Goal: Check status

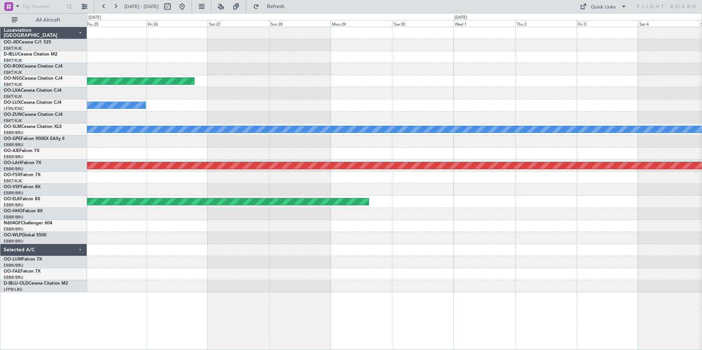
click at [701, 64] on div "Planned Maint [GEOGRAPHIC_DATA] ([GEOGRAPHIC_DATA]) AOG Maint [GEOGRAPHIC_DATA]…" at bounding box center [351, 181] width 702 height 337
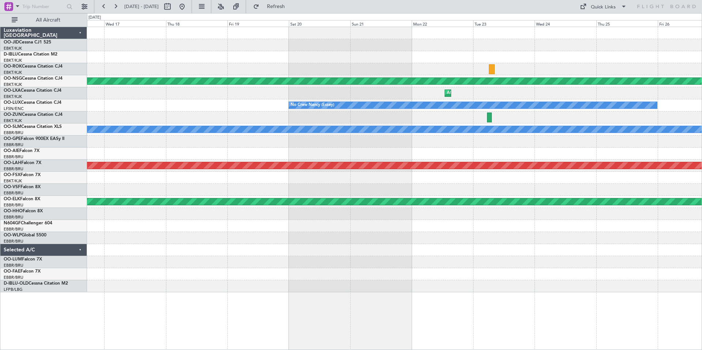
click at [701, 70] on div "Planned Maint [GEOGRAPHIC_DATA] ([GEOGRAPHIC_DATA]) AOG Maint [GEOGRAPHIC_DATA]…" at bounding box center [351, 181] width 702 height 337
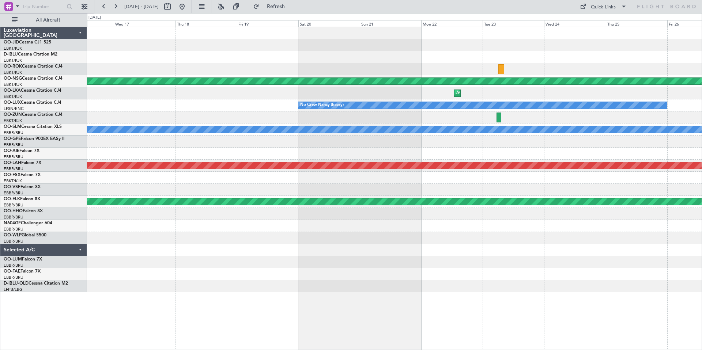
click at [701, 75] on div "Planned Maint [GEOGRAPHIC_DATA] ([GEOGRAPHIC_DATA]) AOG Maint [GEOGRAPHIC_DATA]…" at bounding box center [351, 181] width 702 height 337
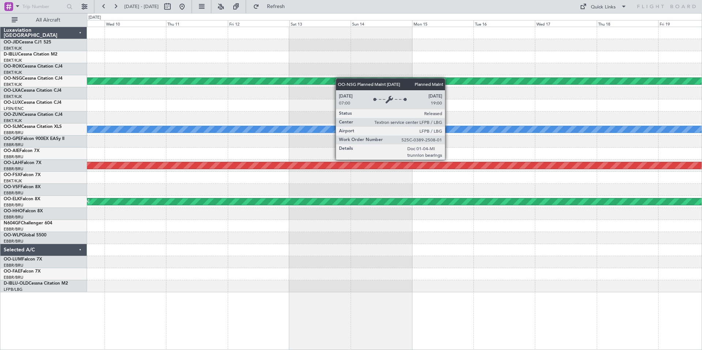
click at [360, 80] on div "Planned Maint [GEOGRAPHIC_DATA] ([GEOGRAPHIC_DATA])" at bounding box center [394, 81] width 614 height 12
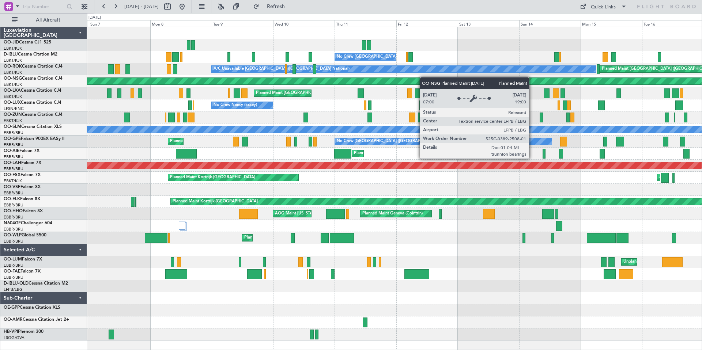
click at [447, 77] on div "Planned Maint [GEOGRAPHIC_DATA] ([GEOGRAPHIC_DATA])" at bounding box center [394, 81] width 614 height 12
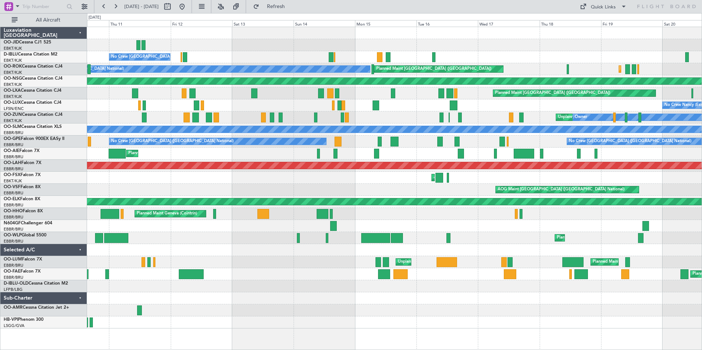
click at [130, 30] on div "No Crew [GEOGRAPHIC_DATA] ([GEOGRAPHIC_DATA] National) A/C Unavailable [GEOGRAP…" at bounding box center [394, 177] width 614 height 301
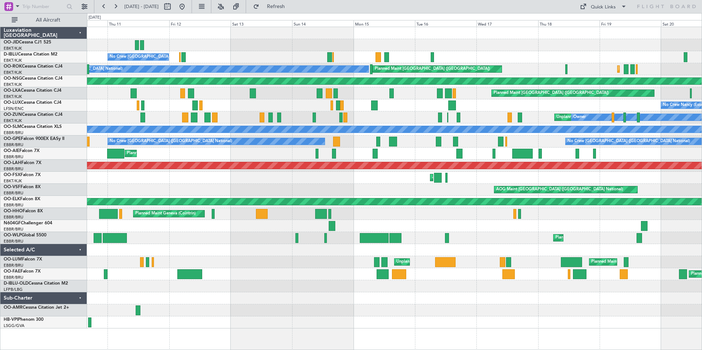
click at [155, 35] on div "No Crew [GEOGRAPHIC_DATA] ([GEOGRAPHIC_DATA] National) A/C Unavailable [GEOGRAP…" at bounding box center [394, 177] width 614 height 301
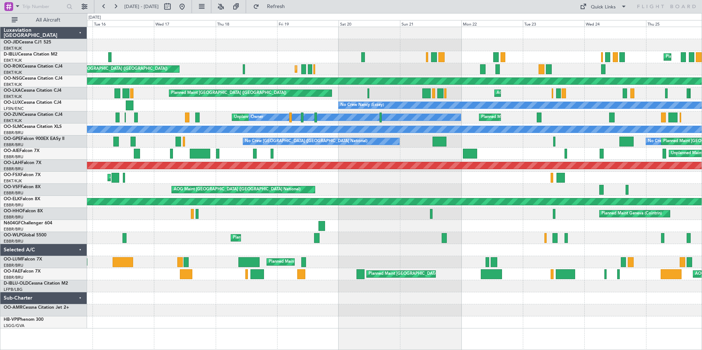
click at [94, 29] on div "Planned Maint Nice ([GEOGRAPHIC_DATA]) A/C Unavailable [GEOGRAPHIC_DATA] ([GEOG…" at bounding box center [394, 177] width 614 height 301
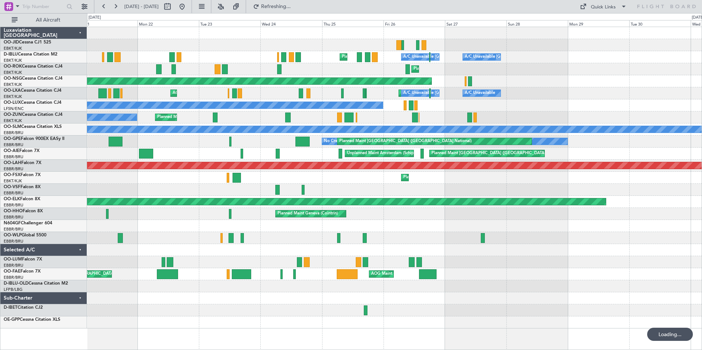
click at [84, 44] on div "Planned Maint Nice ([GEOGRAPHIC_DATA]) A/C Unavailable [GEOGRAPHIC_DATA] ([GEOG…" at bounding box center [351, 181] width 702 height 337
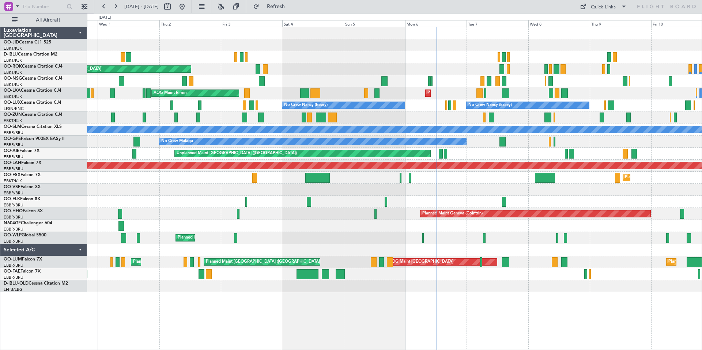
click at [180, 63] on div "AOG Maint Kortrijk-[GEOGRAPHIC_DATA]" at bounding box center [394, 69] width 614 height 12
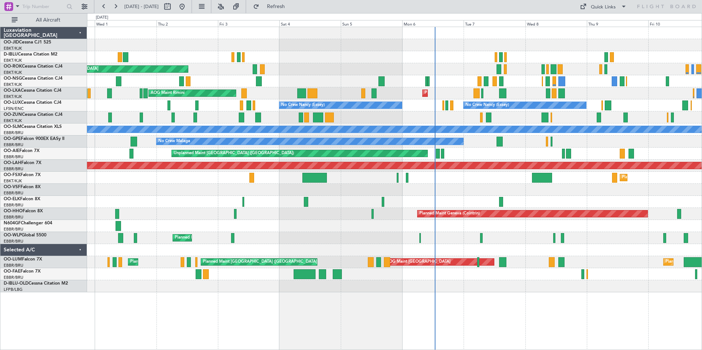
click at [577, 79] on div at bounding box center [394, 81] width 614 height 12
